Goal: Information Seeking & Learning: Check status

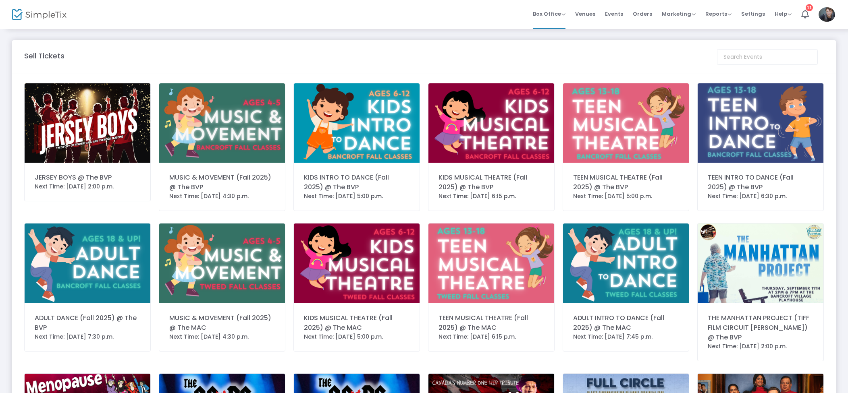
click at [647, 12] on span "Orders" at bounding box center [641, 14] width 19 height 21
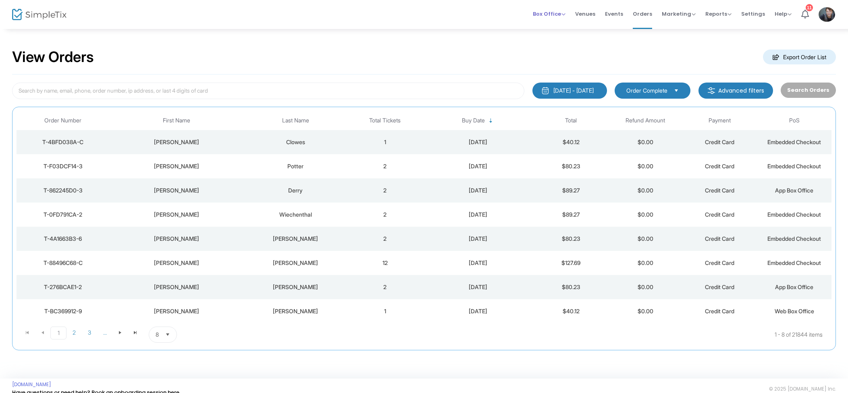
click at [553, 14] on span "Box Office" at bounding box center [549, 14] width 33 height 8
click at [555, 22] on li "Sell Tickets" at bounding box center [562, 27] width 58 height 16
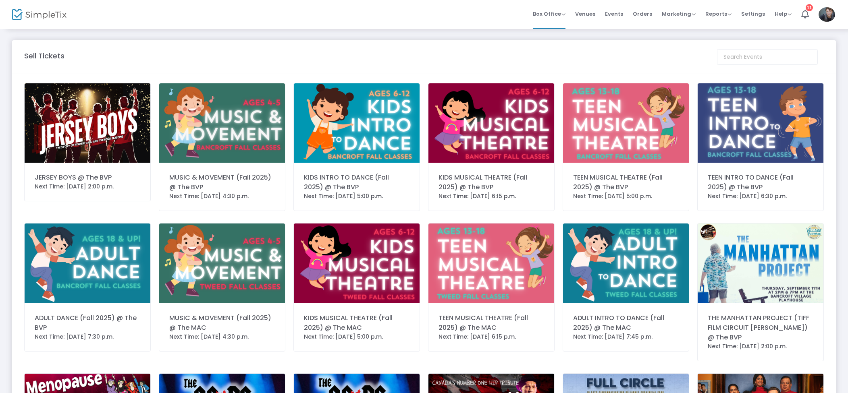
click at [99, 129] on img at bounding box center [88, 122] width 126 height 79
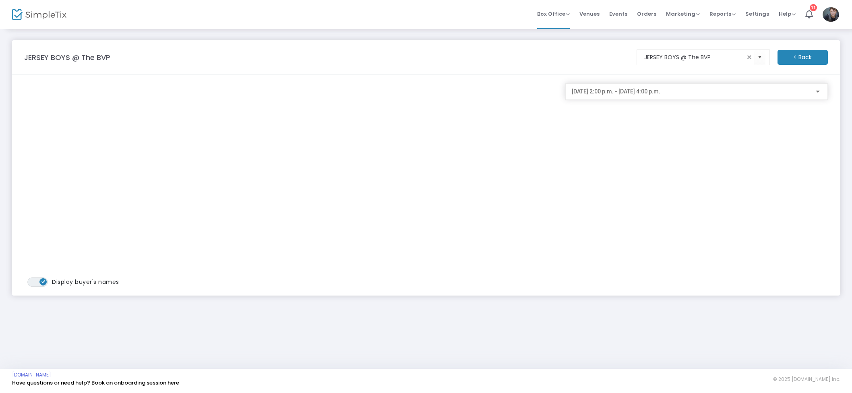
click at [628, 87] on div "2025-08-23 @ 2:00 p.m. - 2025-08-23 @ 4:00 p.m." at bounding box center [697, 89] width 250 height 15
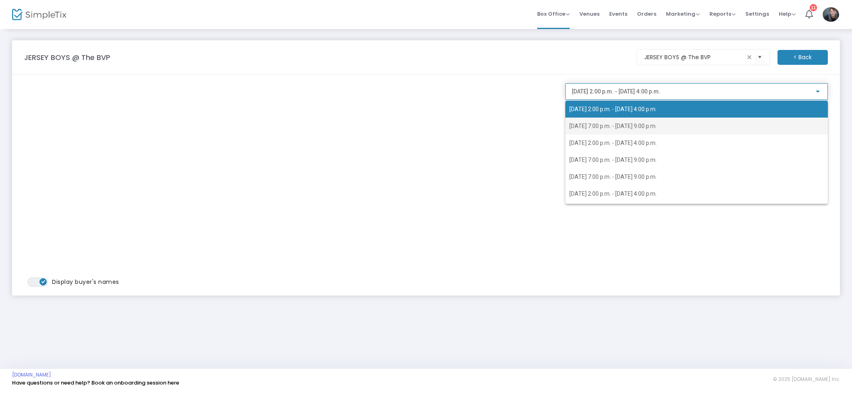
click at [636, 125] on span "2025-08-23 @ 7:00 p.m. - 2025-08-23 @ 9:00 p.m." at bounding box center [613, 126] width 87 height 6
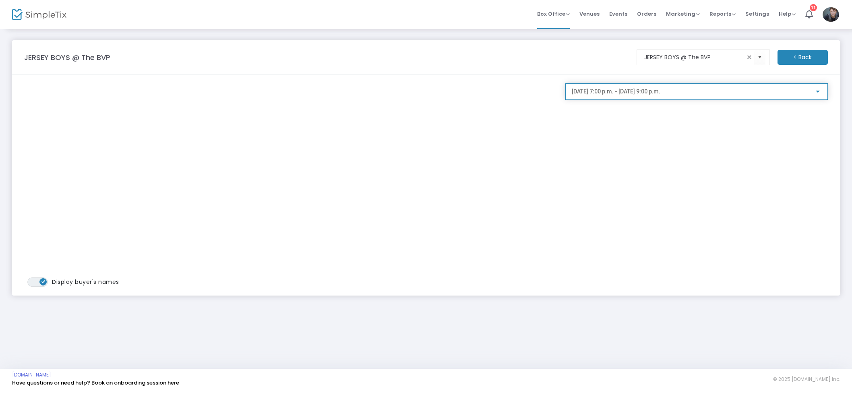
click at [641, 89] on span "2025-08-23 @ 7:00 p.m. - 2025-08-23 @ 9:00 p.m." at bounding box center [616, 91] width 89 height 6
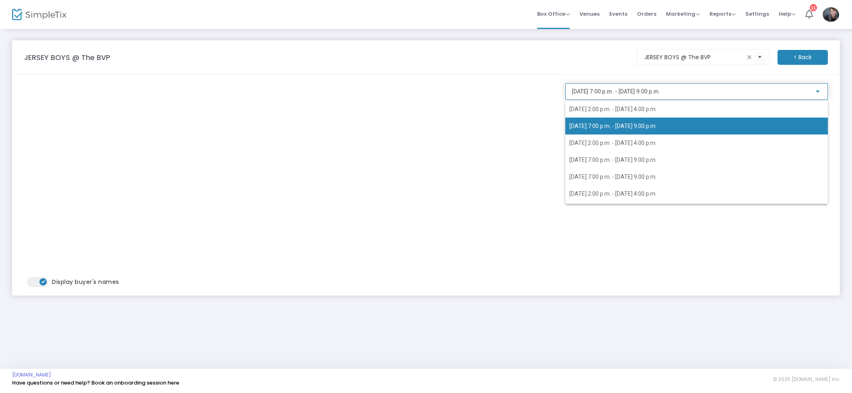
click at [636, 129] on span "2025-08-23 @ 7:00 p.m. - 2025-08-23 @ 9:00 p.m." at bounding box center [613, 126] width 87 height 6
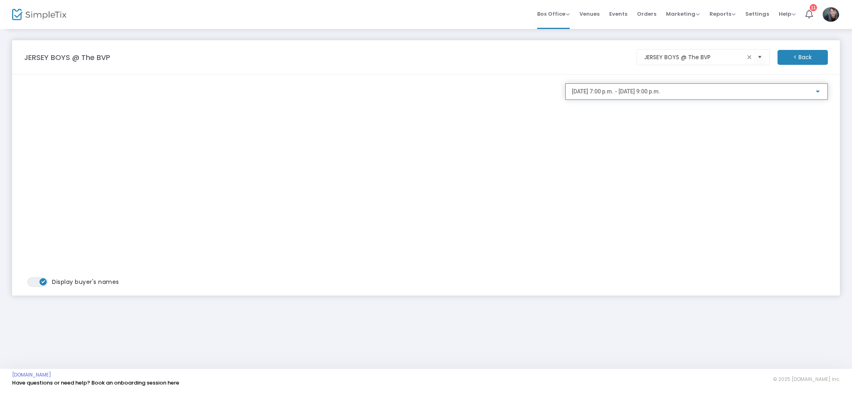
click at [651, 89] on span "2025-08-23 @ 7:00 p.m. - 2025-08-23 @ 9:00 p.m." at bounding box center [616, 91] width 89 height 6
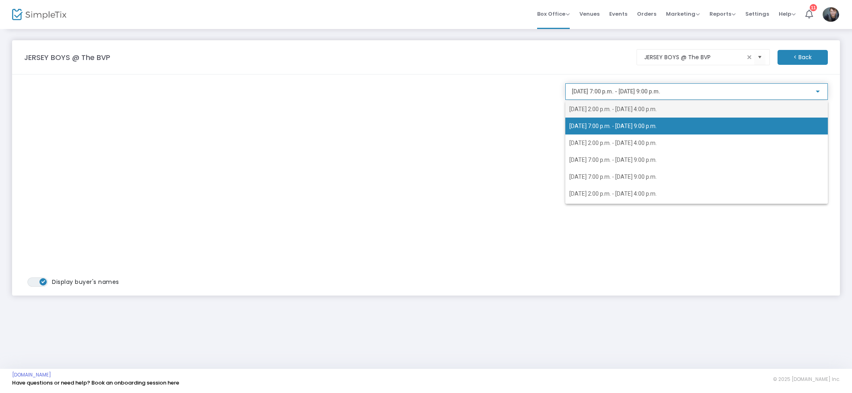
click at [641, 106] on span "2025-08-23 @ 2:00 p.m. - 2025-08-23 @ 4:00 p.m." at bounding box center [613, 109] width 87 height 6
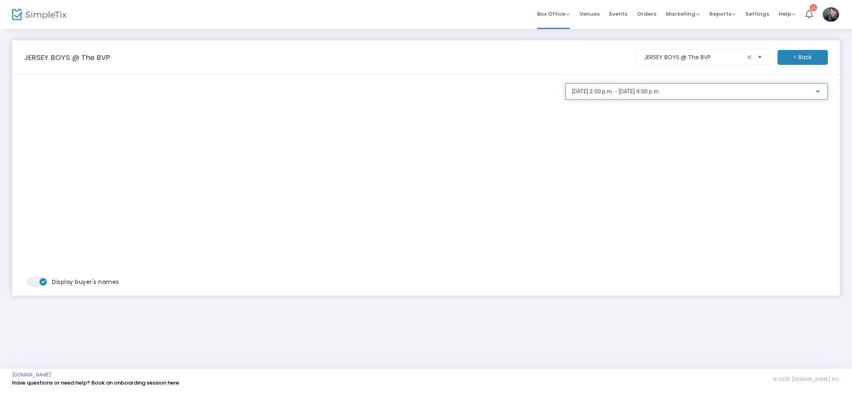
click at [639, 87] on div "2025-08-23 @ 2:00 p.m. - 2025-08-23 @ 4:00 p.m." at bounding box center [697, 89] width 250 height 15
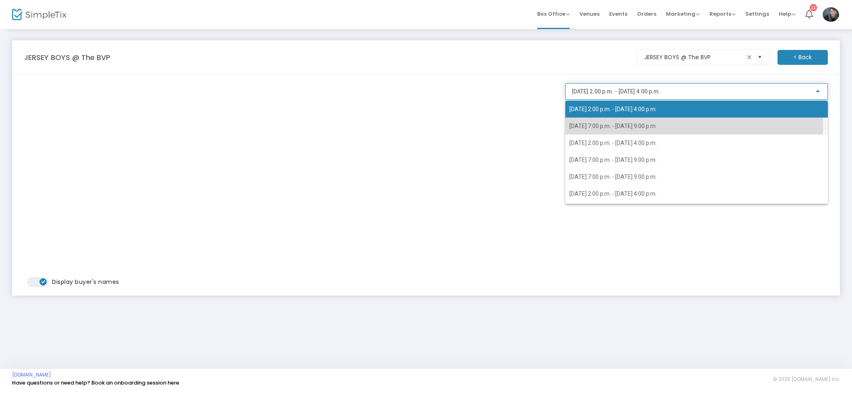
click at [614, 126] on span "2025-08-23 @ 7:00 p.m. - 2025-08-23 @ 9:00 p.m." at bounding box center [613, 126] width 87 height 6
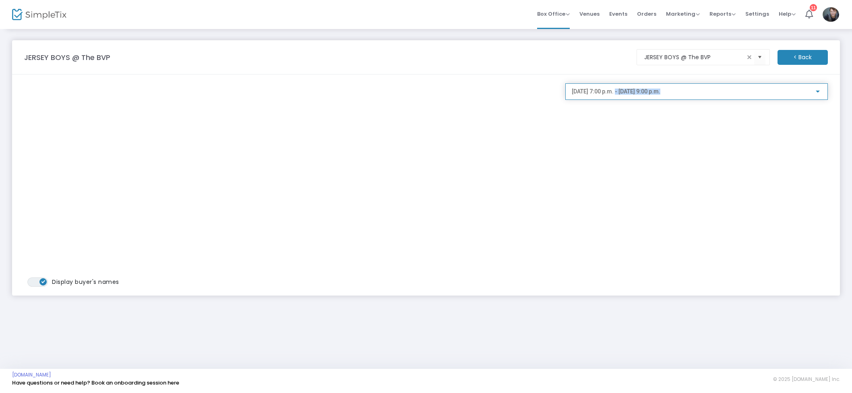
click at [620, 95] on div "2025-08-23 @ 7:00 p.m. - 2025-08-23 @ 9:00 p.m." at bounding box center [697, 89] width 250 height 15
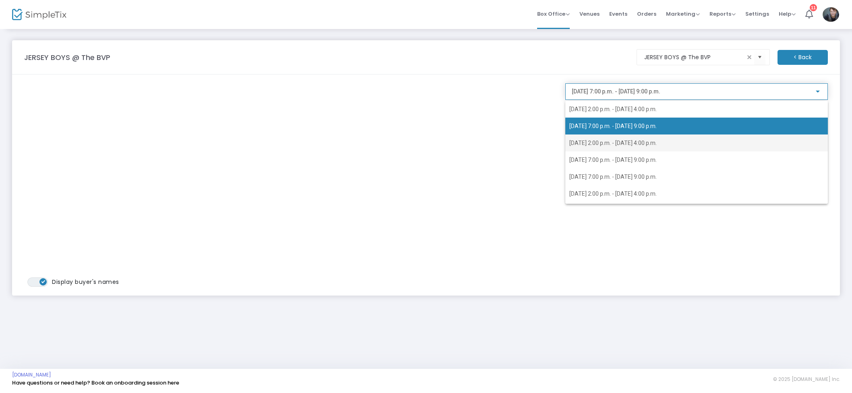
click at [618, 142] on span "2025-08-24 @ 2:00 p.m. - 2025-08-24 @ 4:00 p.m." at bounding box center [613, 143] width 87 height 6
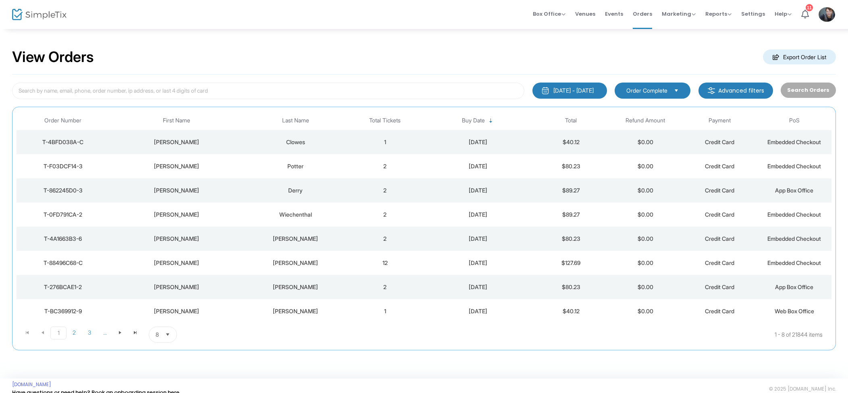
click at [360, 162] on td "2" at bounding box center [385, 166] width 75 height 24
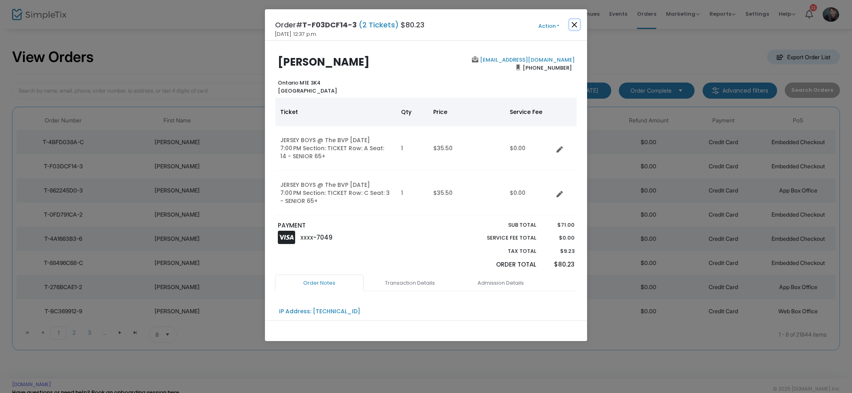
click at [576, 27] on button "Close" at bounding box center [575, 24] width 10 height 10
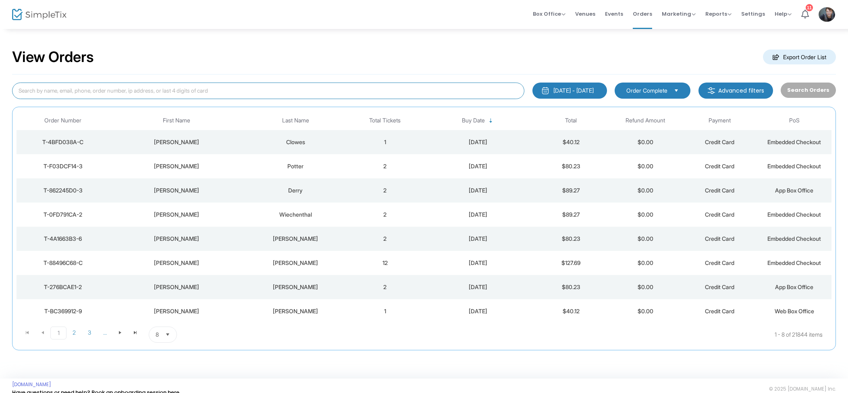
click at [357, 92] on input at bounding box center [268, 91] width 512 height 17
click at [195, 86] on input at bounding box center [268, 91] width 512 height 17
type input "F"
type input "D"
type input "j"
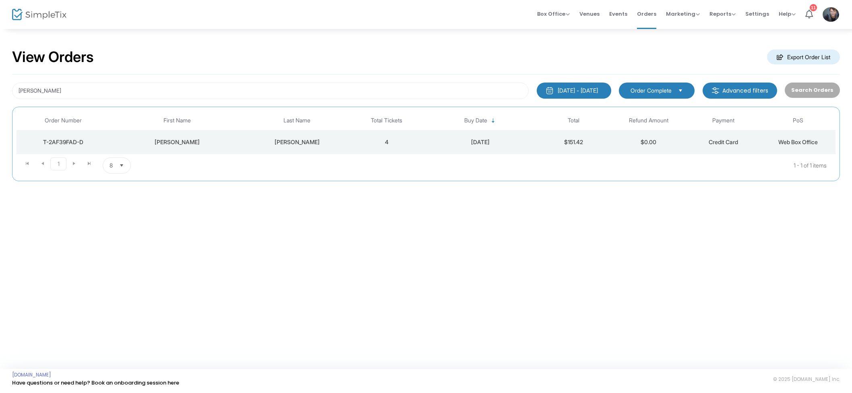
click at [561, 92] on div "[DATE] - [DATE]" at bounding box center [578, 91] width 40 height 8
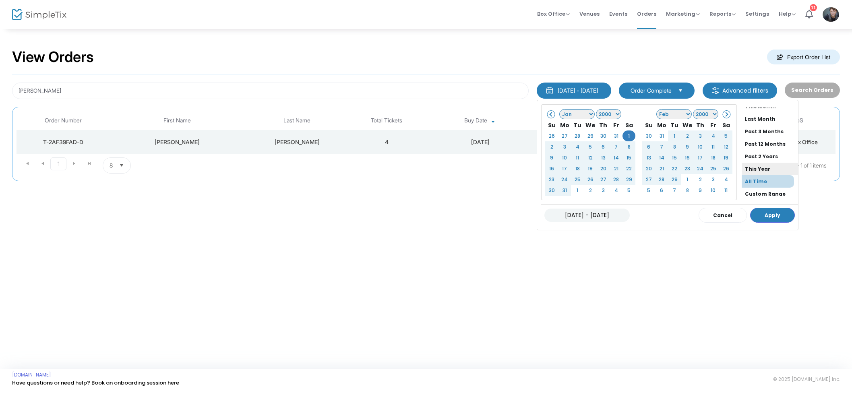
scroll to position [61, 0]
click at [742, 174] on li "All Time" at bounding box center [768, 177] width 52 height 12
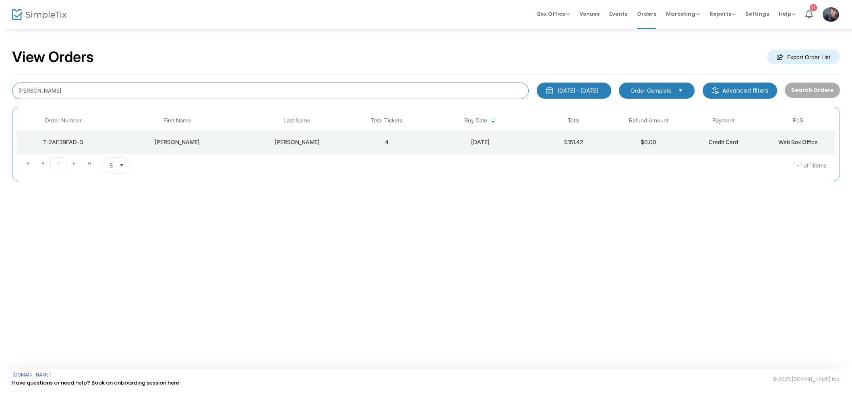
click at [310, 97] on input "Jim D" at bounding box center [270, 91] width 517 height 17
type input "J"
type input "Dingwall"
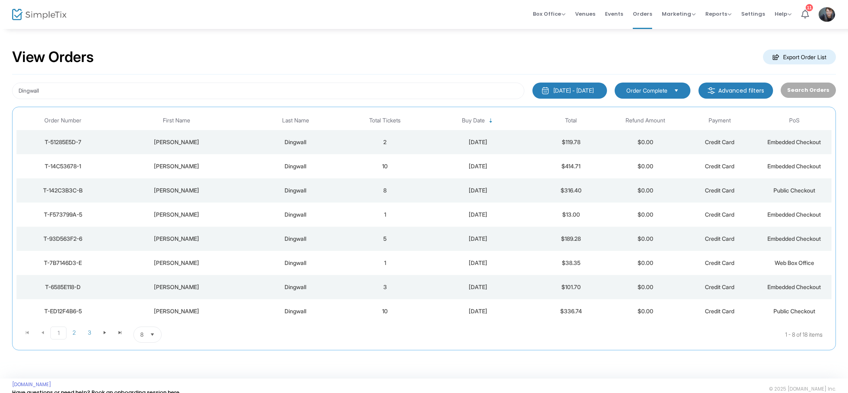
click at [429, 170] on td "2025-07-01" at bounding box center [478, 166] width 112 height 24
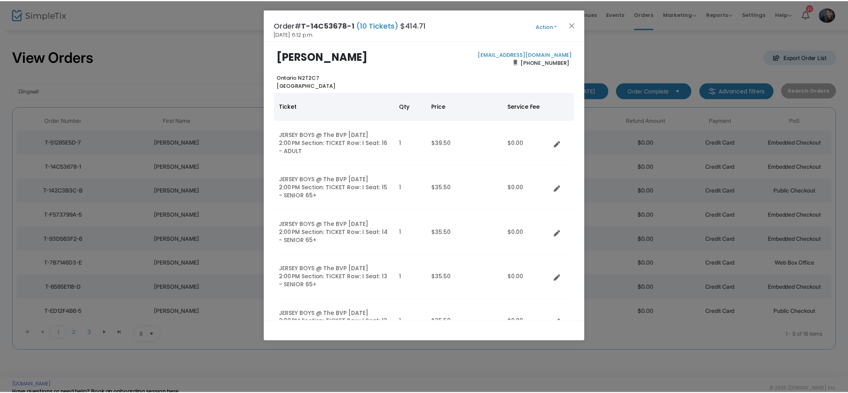
scroll to position [7, 0]
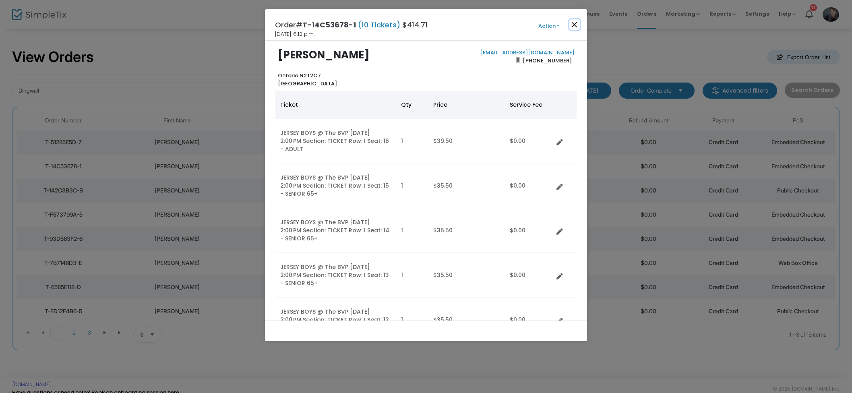
click at [574, 25] on button "Close" at bounding box center [575, 24] width 10 height 10
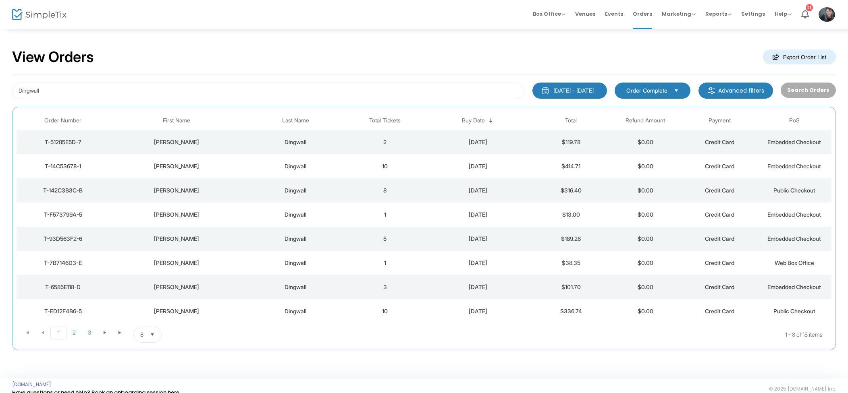
click at [485, 103] on div "Dingwall 2000-01-01 - 2025-08-23 Last 30 Days Today Yesterday This week This Mo…" at bounding box center [423, 213] width 823 height 276
click at [77, 94] on input "Dingwall" at bounding box center [268, 91] width 512 height 17
